Goal: Obtain resource: Download file/media

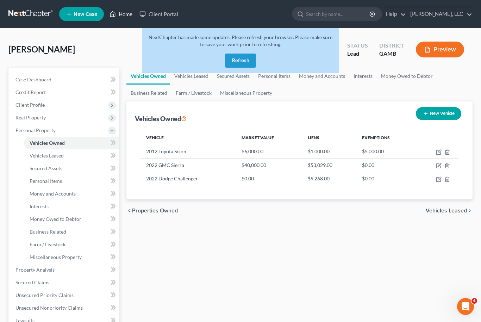
click at [118, 13] on link "Home" at bounding box center [121, 14] width 30 height 13
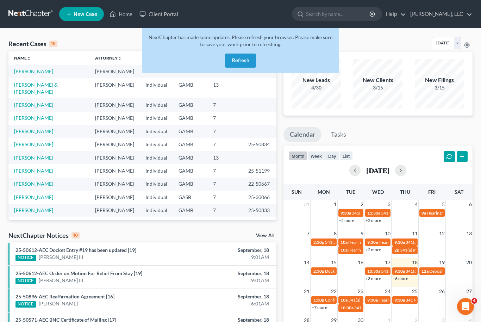
click at [247, 67] on button "Refresh" at bounding box center [240, 61] width 31 height 14
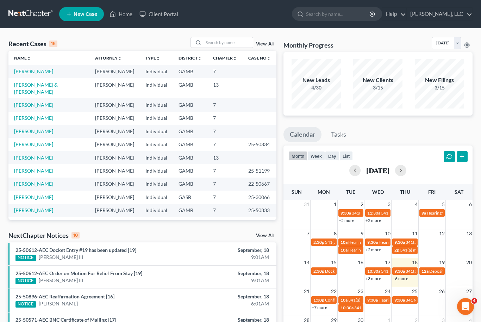
scroll to position [-1, 0]
click at [223, 40] on input "search" at bounding box center [228, 42] width 49 height 10
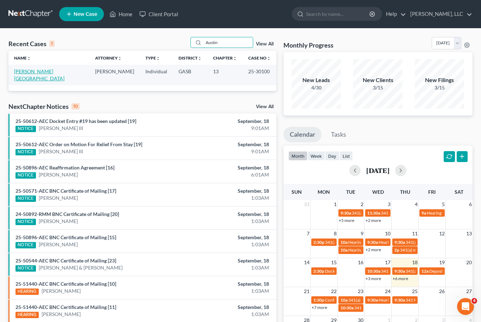
type input "Austin"
click at [28, 69] on link "[PERSON_NAME][GEOGRAPHIC_DATA]" at bounding box center [39, 74] width 50 height 13
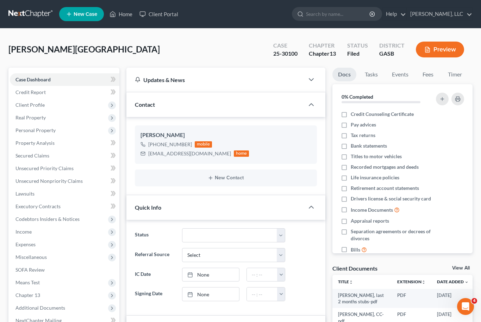
click at [465, 270] on link "View All" at bounding box center [461, 268] width 18 height 5
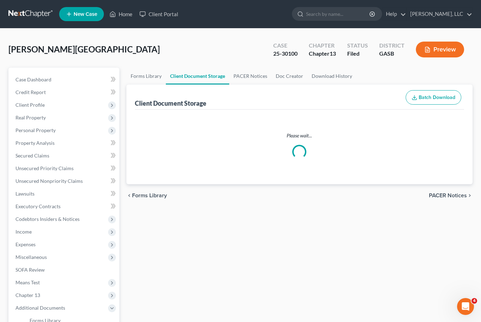
select select "3"
select select "1"
select select "4"
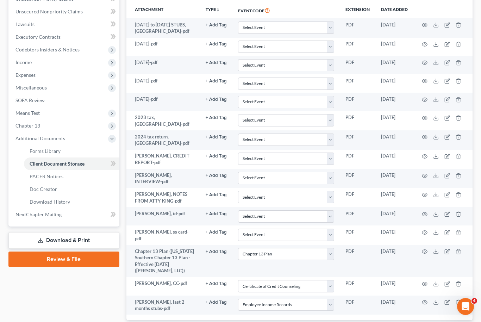
scroll to position [188, 0]
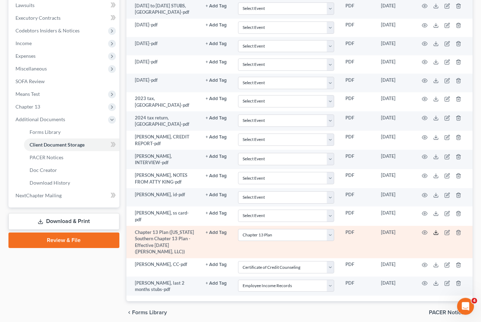
click at [438, 230] on icon at bounding box center [436, 233] width 6 height 6
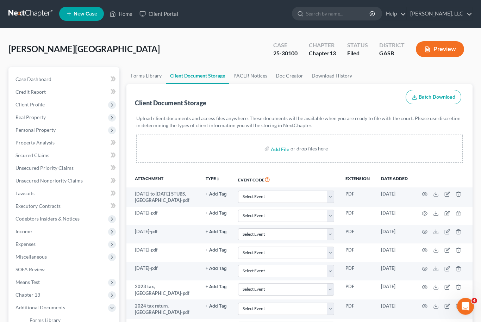
scroll to position [0, 0]
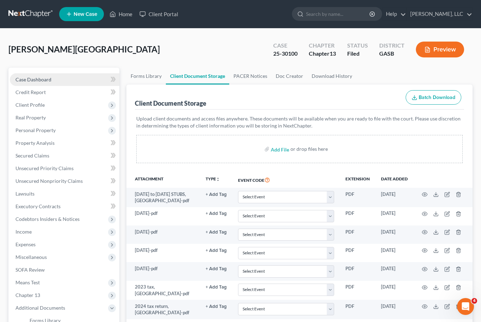
click at [33, 79] on span "Case Dashboard" at bounding box center [34, 79] width 36 height 6
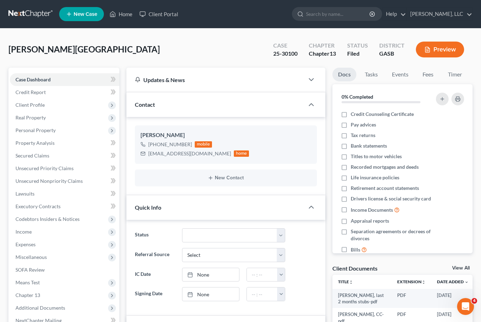
click at [465, 267] on link "View All" at bounding box center [461, 268] width 18 height 5
select select "3"
select select "1"
select select "4"
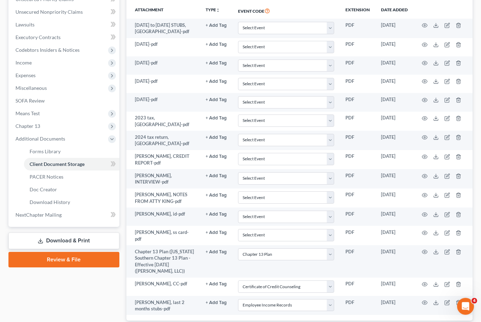
scroll to position [188, 0]
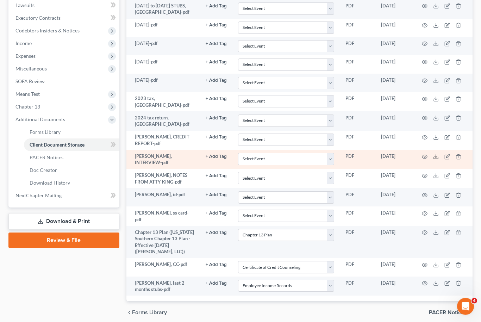
click at [437, 155] on icon at bounding box center [436, 157] width 6 height 6
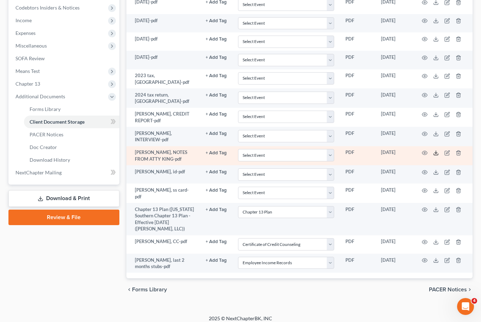
click at [438, 152] on icon at bounding box center [436, 153] width 6 height 6
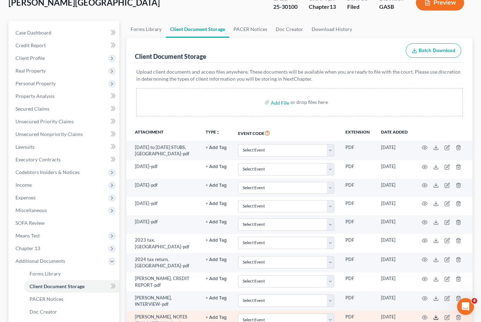
scroll to position [0, 0]
